Goal: Subscribe to service/newsletter

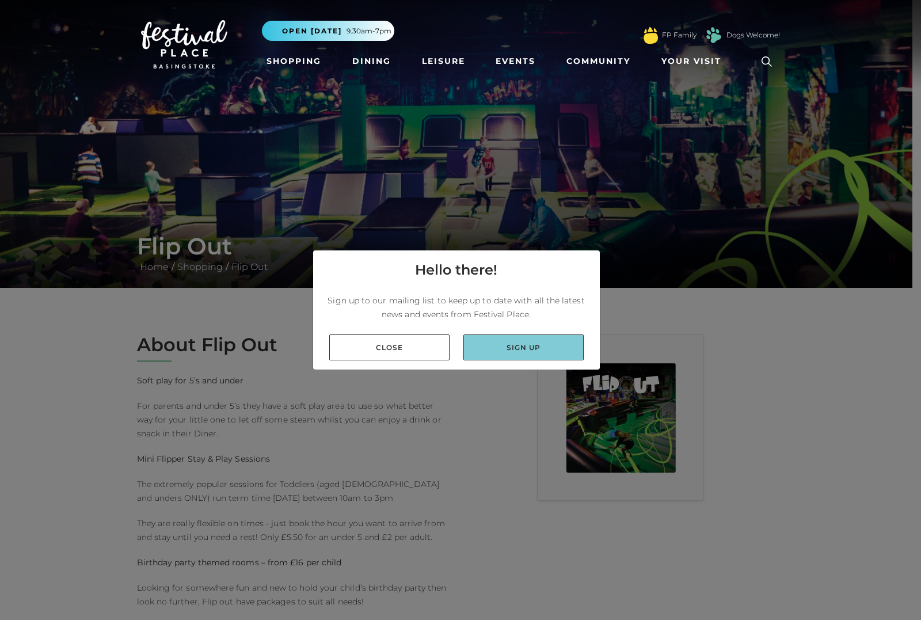
click at [501, 353] on link "Sign up" at bounding box center [524, 348] width 120 height 26
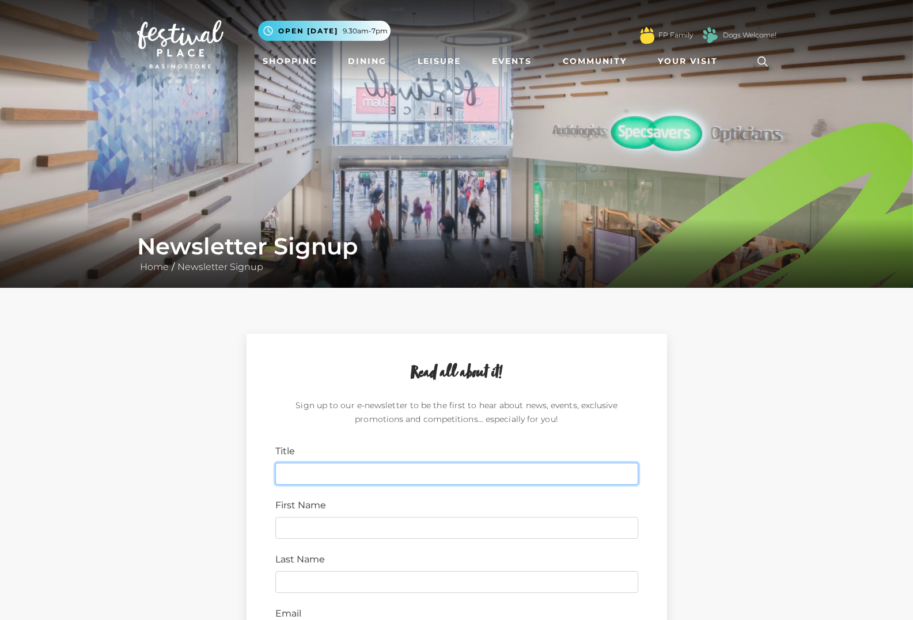
click at [364, 480] on input "Title" at bounding box center [456, 474] width 363 height 22
type input "Mr"
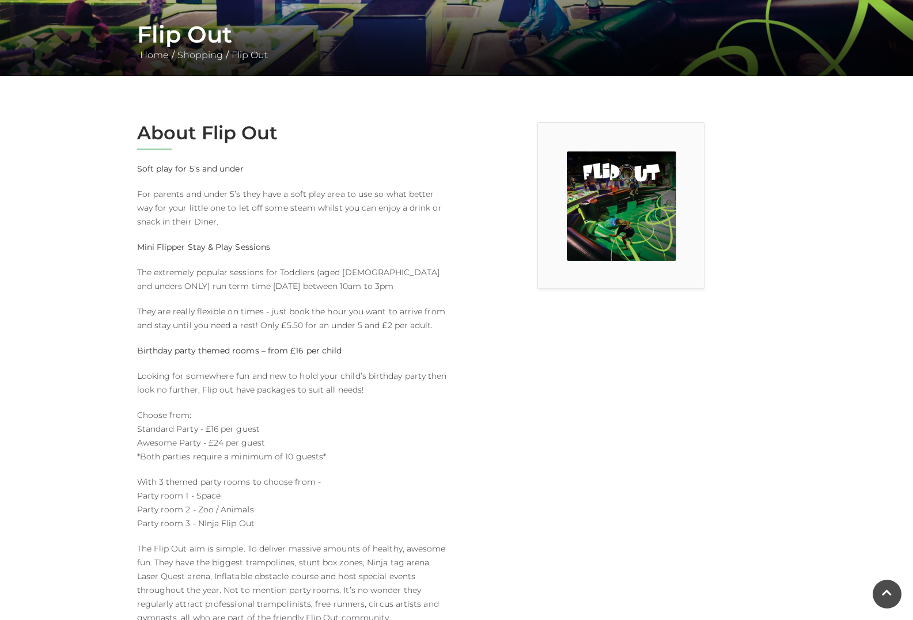
scroll to position [173, 0]
